Goal: Navigation & Orientation: Find specific page/section

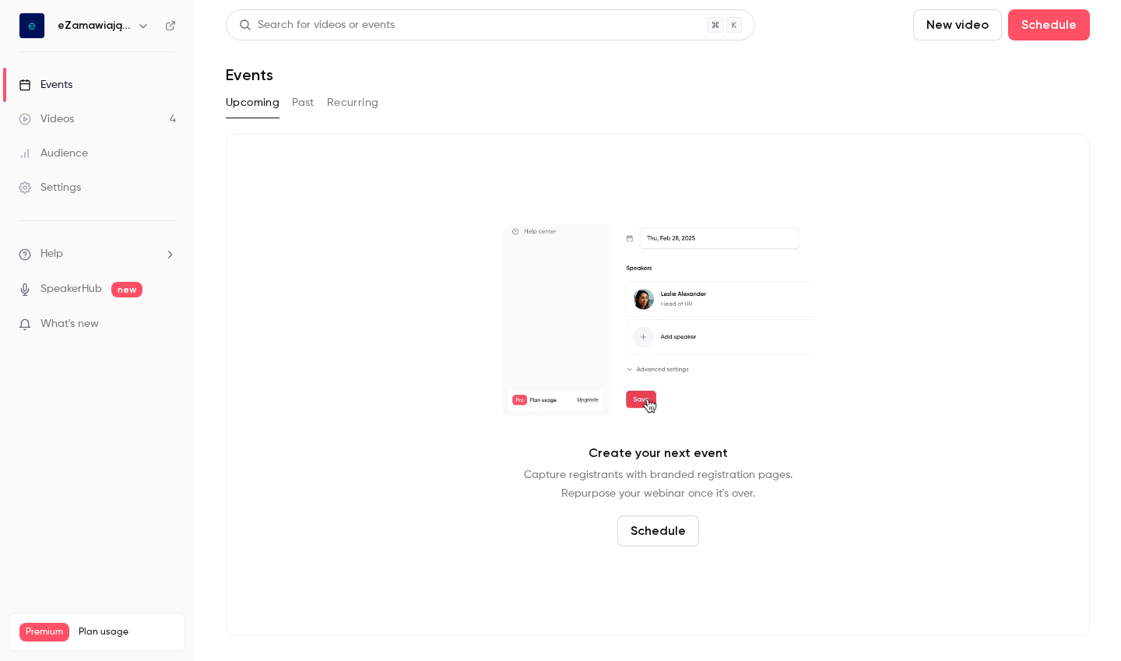
drag, startPoint x: 62, startPoint y: 113, endPoint x: 86, endPoint y: 128, distance: 28.3
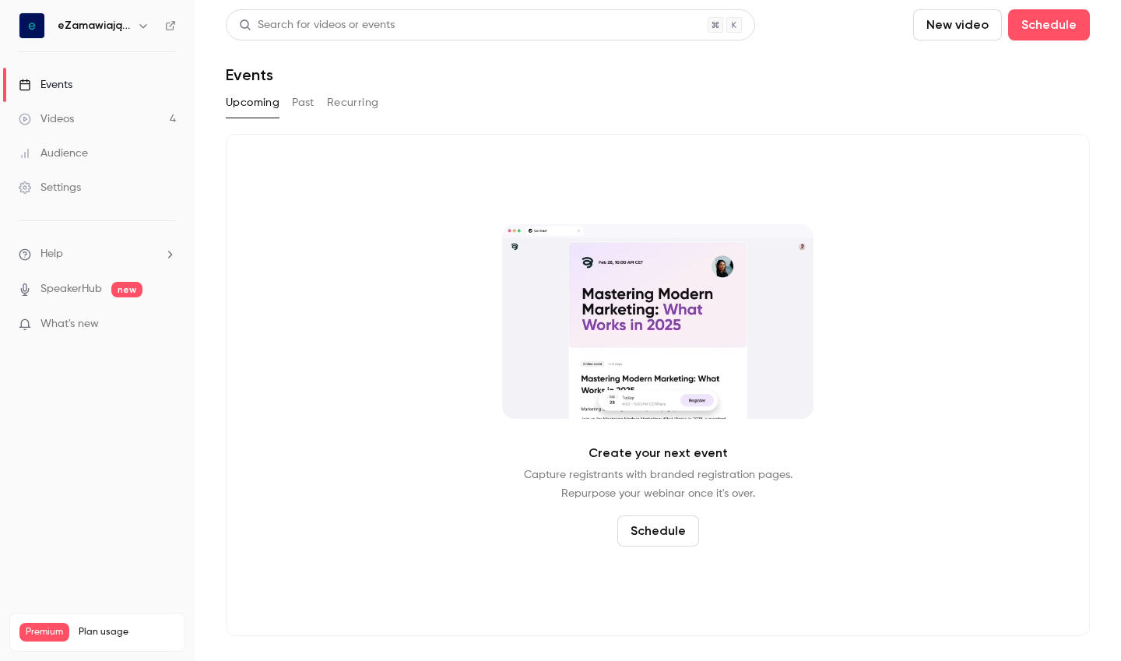
click at [62, 113] on div "Videos" at bounding box center [46, 119] width 55 height 16
